Goal: Check status: Check status

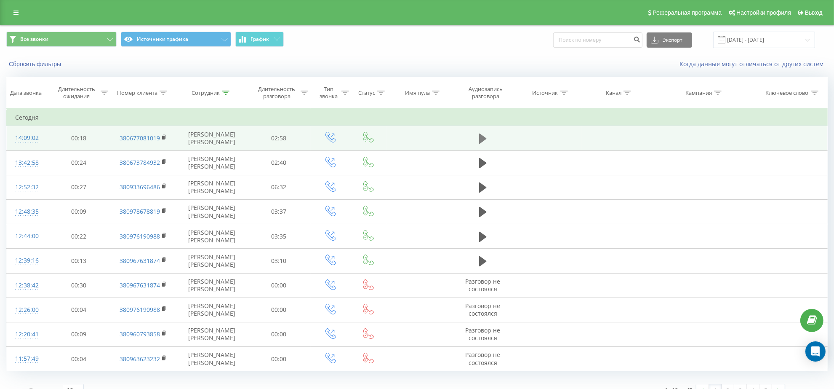
click at [481, 133] on icon at bounding box center [483, 139] width 8 height 12
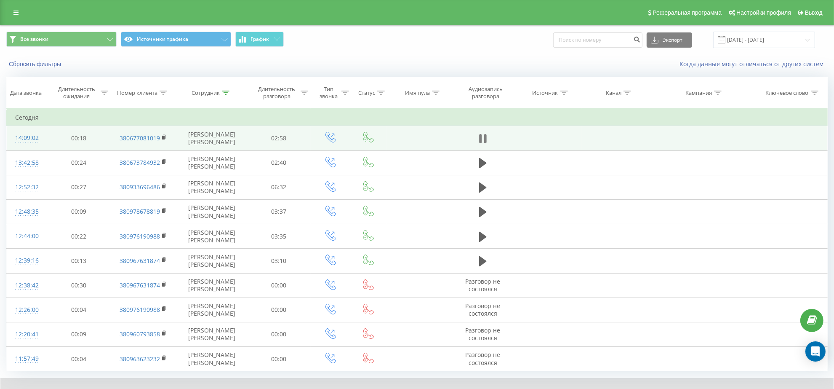
click at [483, 139] on icon at bounding box center [483, 139] width 8 height 12
click at [251, 32] on button "График" at bounding box center [259, 39] width 48 height 15
